Goal: Submit feedback/report problem

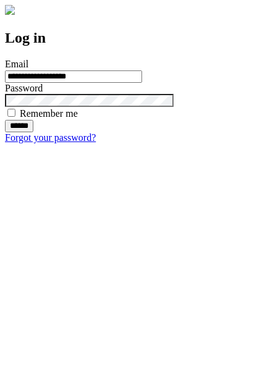
type input "**********"
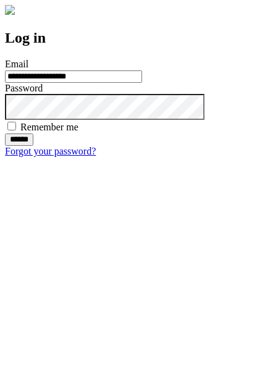
click at [33, 146] on input "******" at bounding box center [19, 140] width 28 height 12
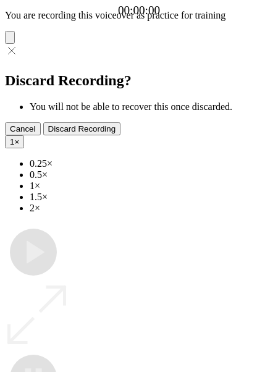
type input "**********"
